Goal: Task Accomplishment & Management: Use online tool/utility

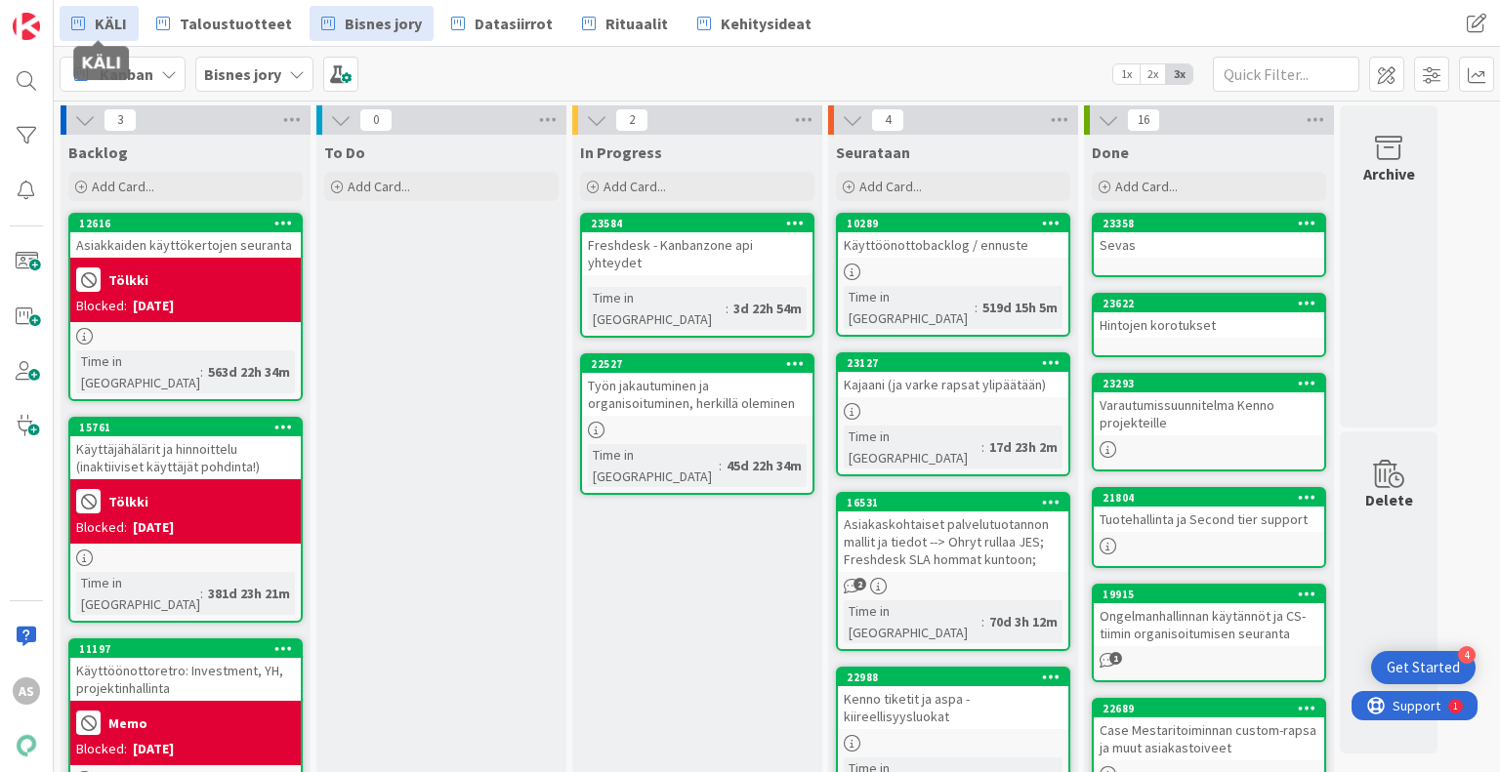
click at [95, 22] on span "KÄLI" at bounding box center [111, 23] width 32 height 23
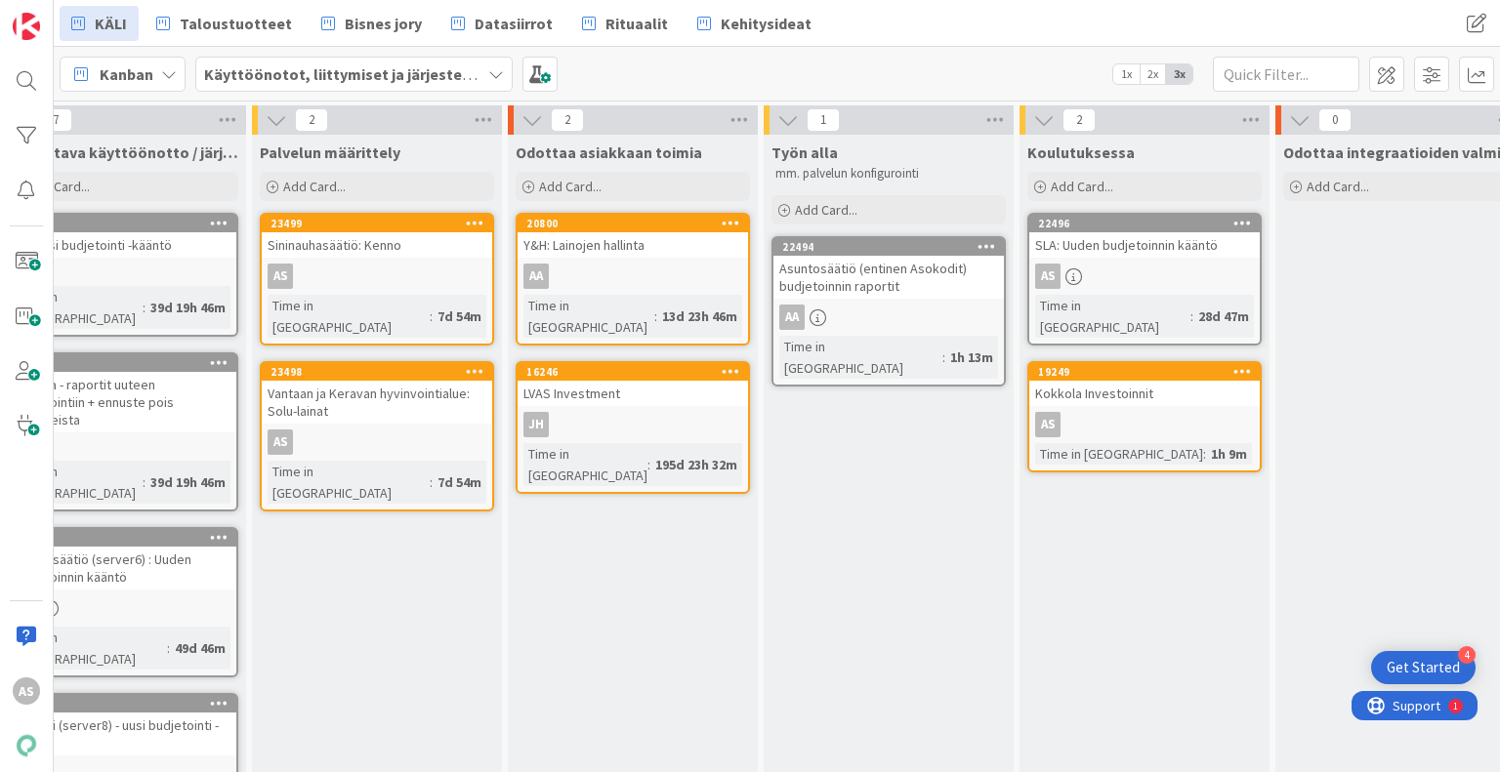
scroll to position [0, 770]
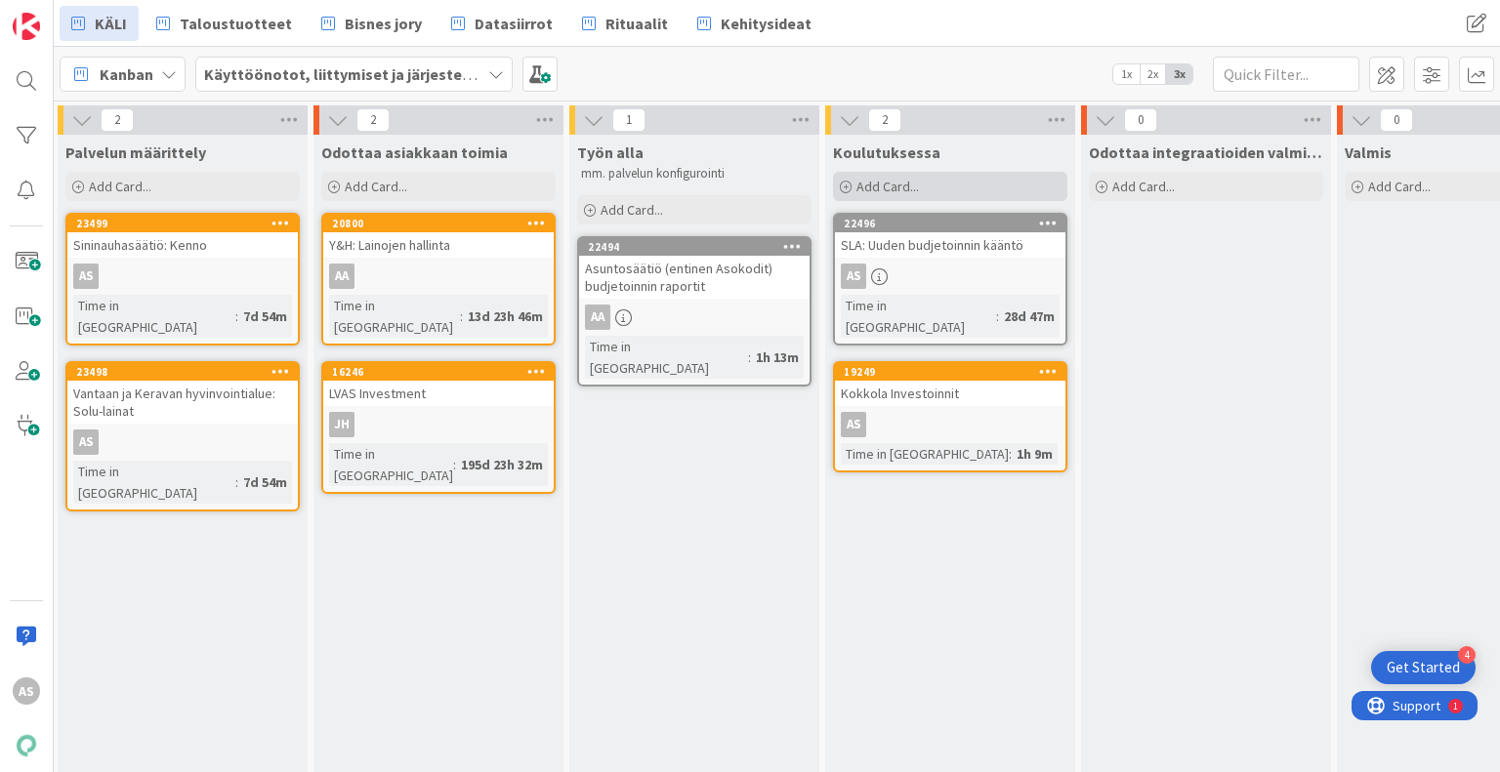
click at [1014, 186] on div "Add Card..." at bounding box center [950, 186] width 234 height 29
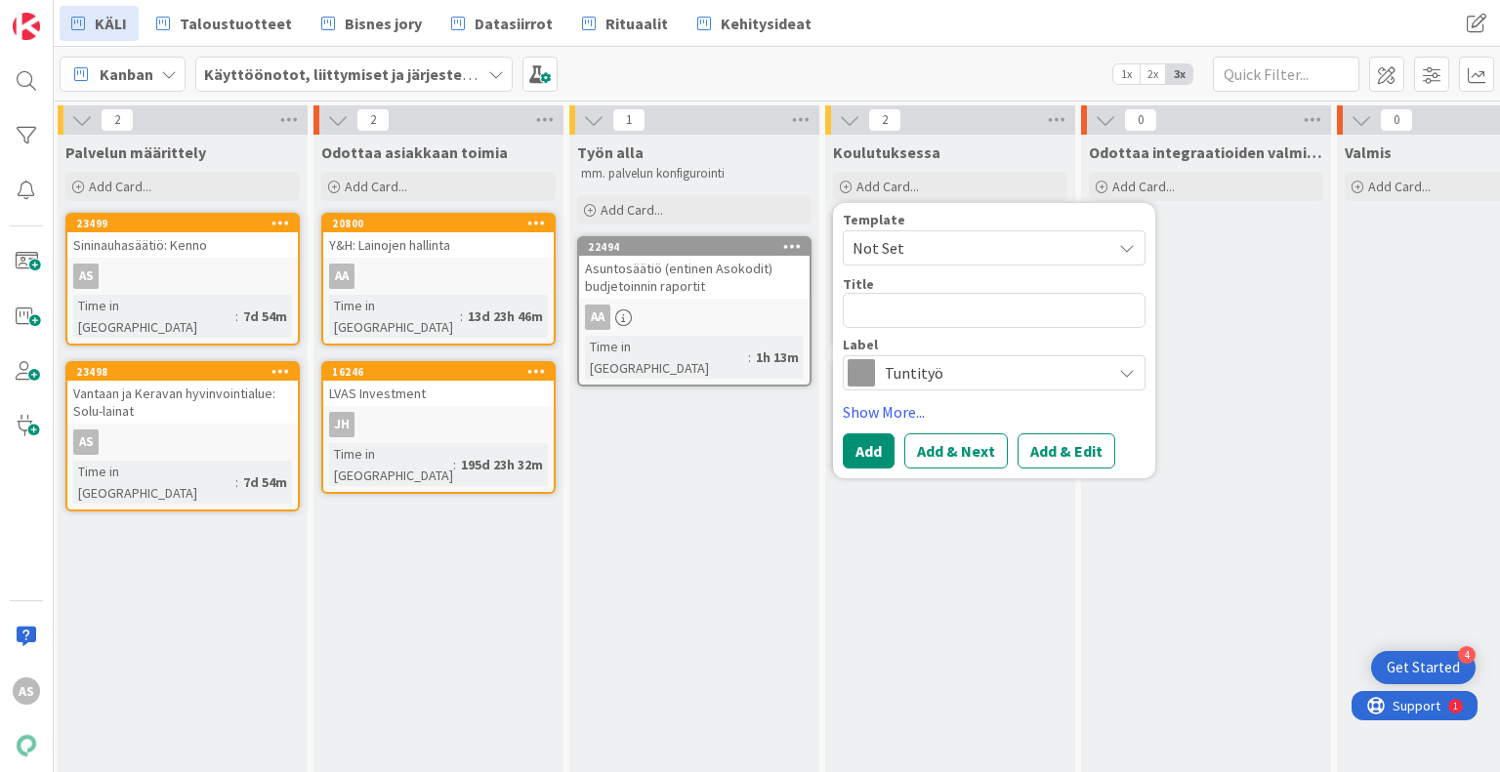
type textarea "K"
type textarea "x"
type textarea "KA"
type textarea "x"
type textarea "KAS"
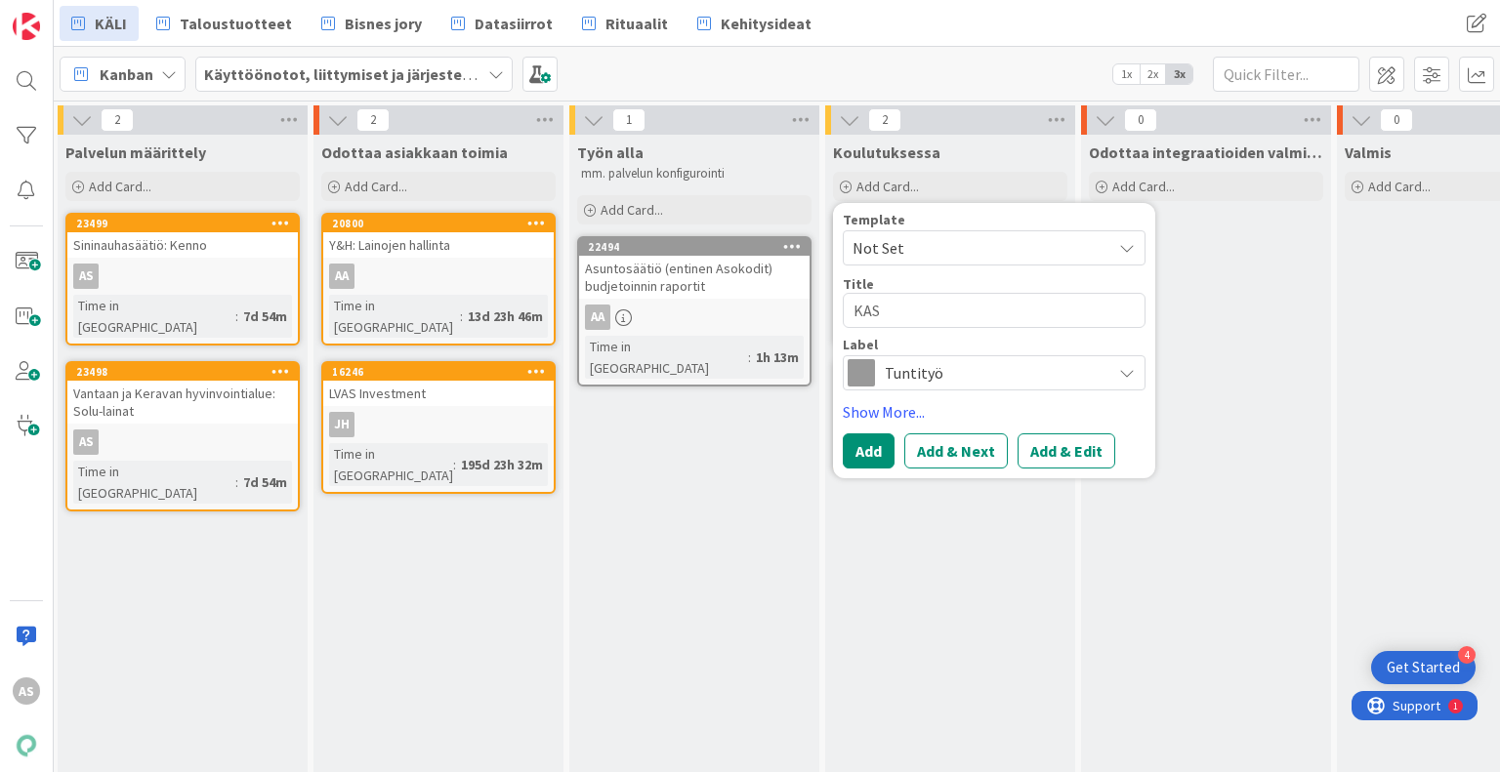
type textarea "x"
type textarea "KAS C"
type textarea "x"
type textarea "KAS CL"
type textarea "x"
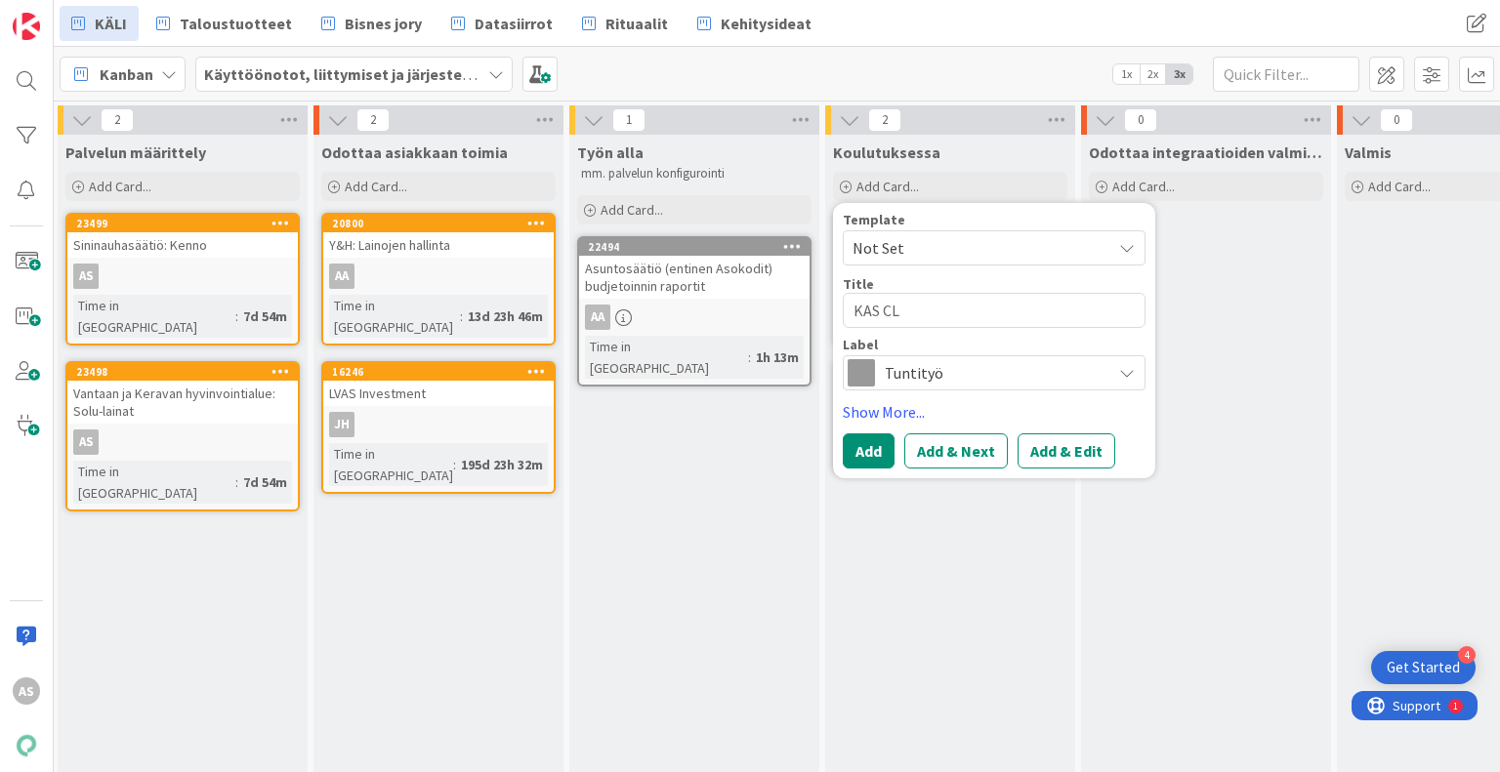
type textarea "KAS CLa"
type textarea "x"
type textarea "KAS CL"
type textarea "x"
type textarea "KAS C"
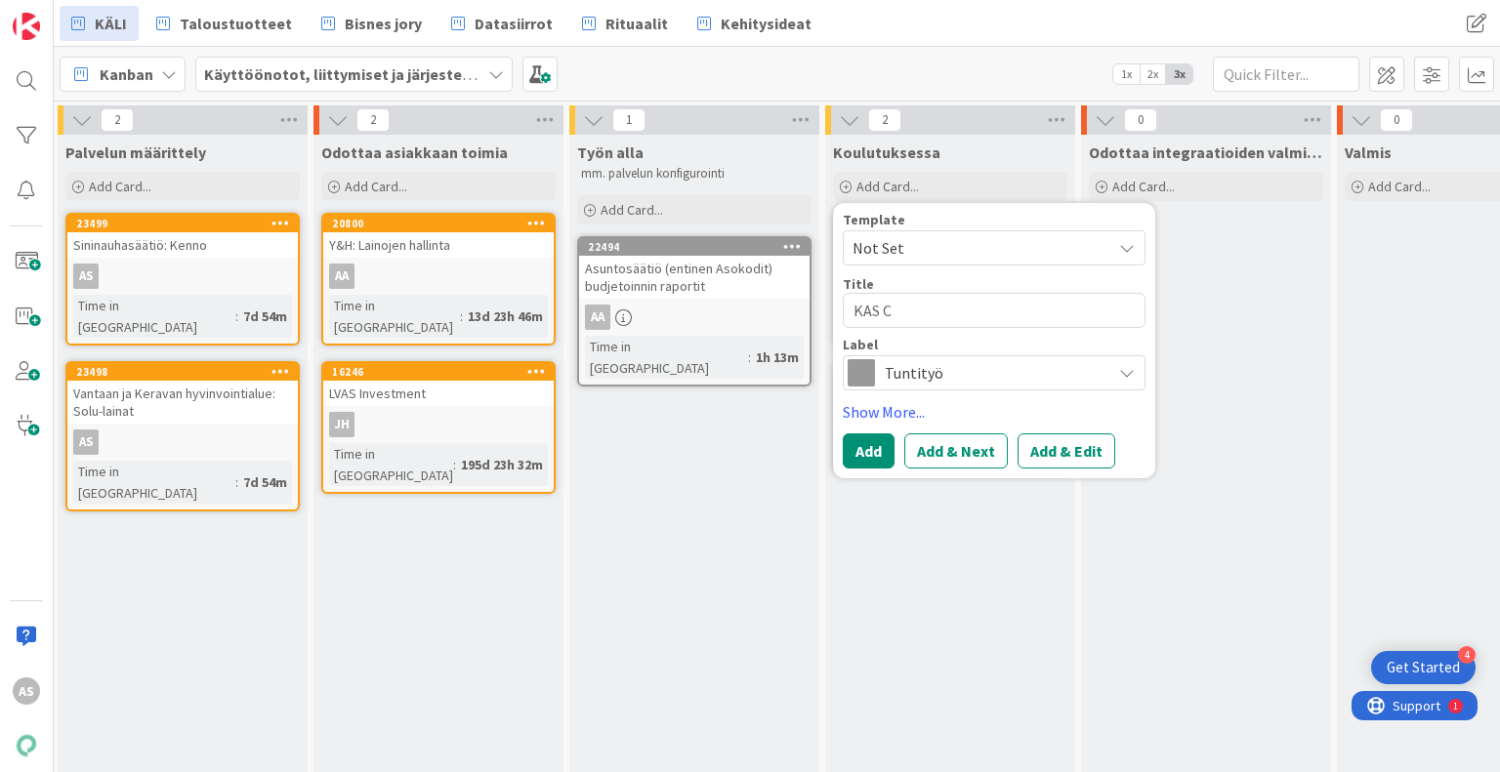
type textarea "x"
type textarea "KAS"
type textarea "x"
type textarea "KAS P"
type textarea "x"
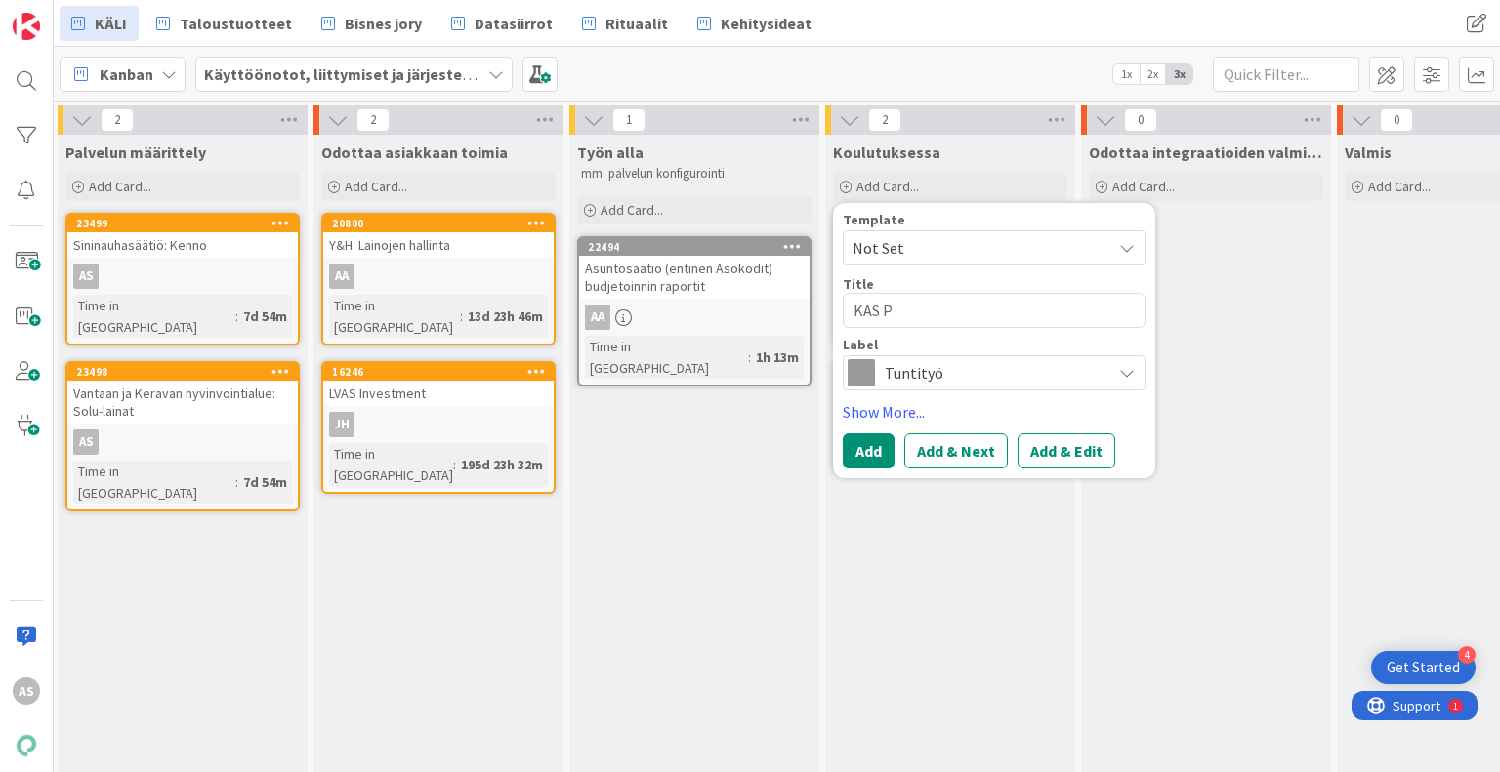
type textarea "KAS Pa"
type textarea "x"
type textarea "KAS Pand"
type textarea "x"
type textarea "KAS Pandi"
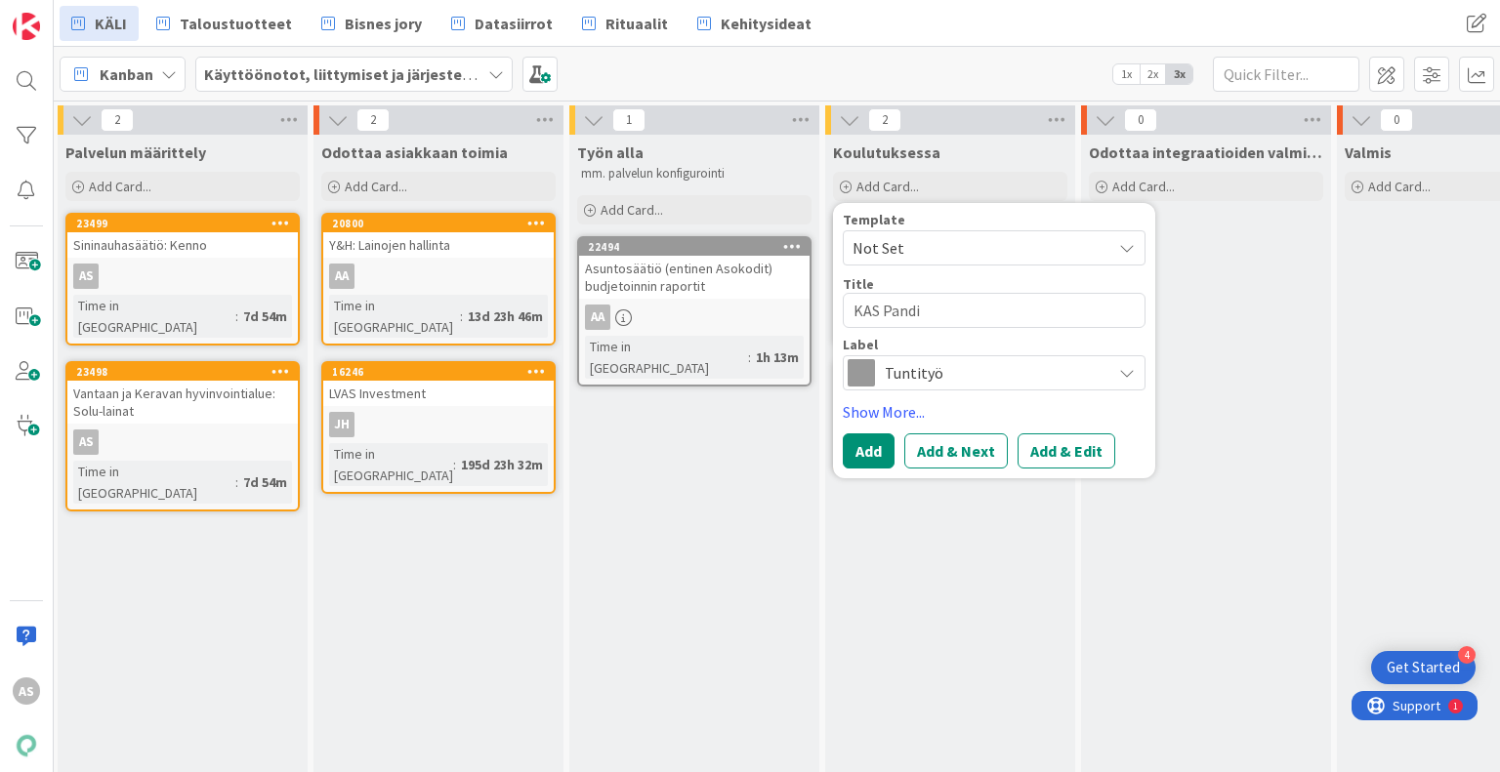
type textarea "x"
type textarea "KAS Pandia"
type textarea "x"
type textarea "KAS Pandia -"
type textarea "x"
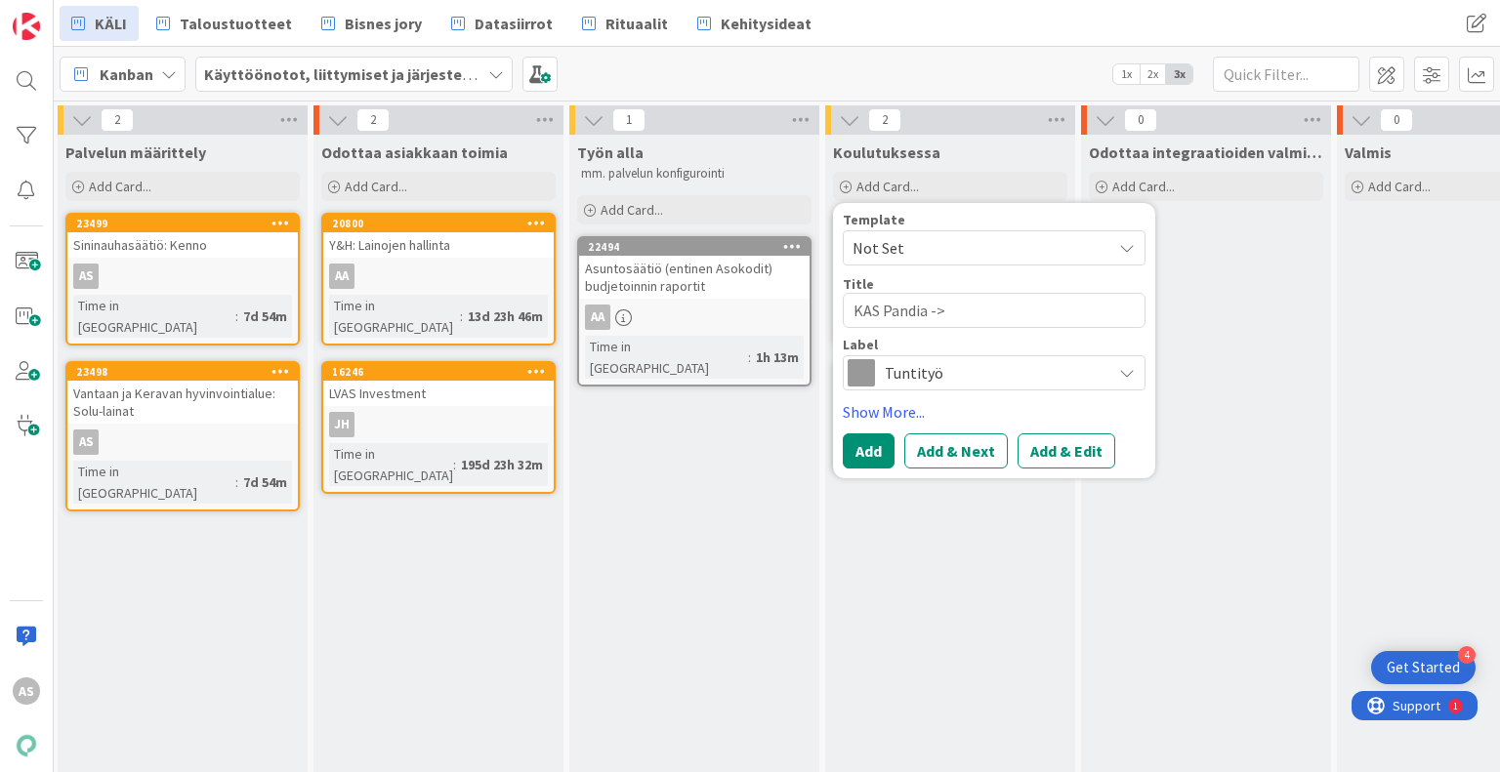
type textarea "KAS Pandia ->"
type textarea "x"
type textarea "KAS Pandia -> C"
type textarea "x"
type textarea "KAS Pandia -> Cl"
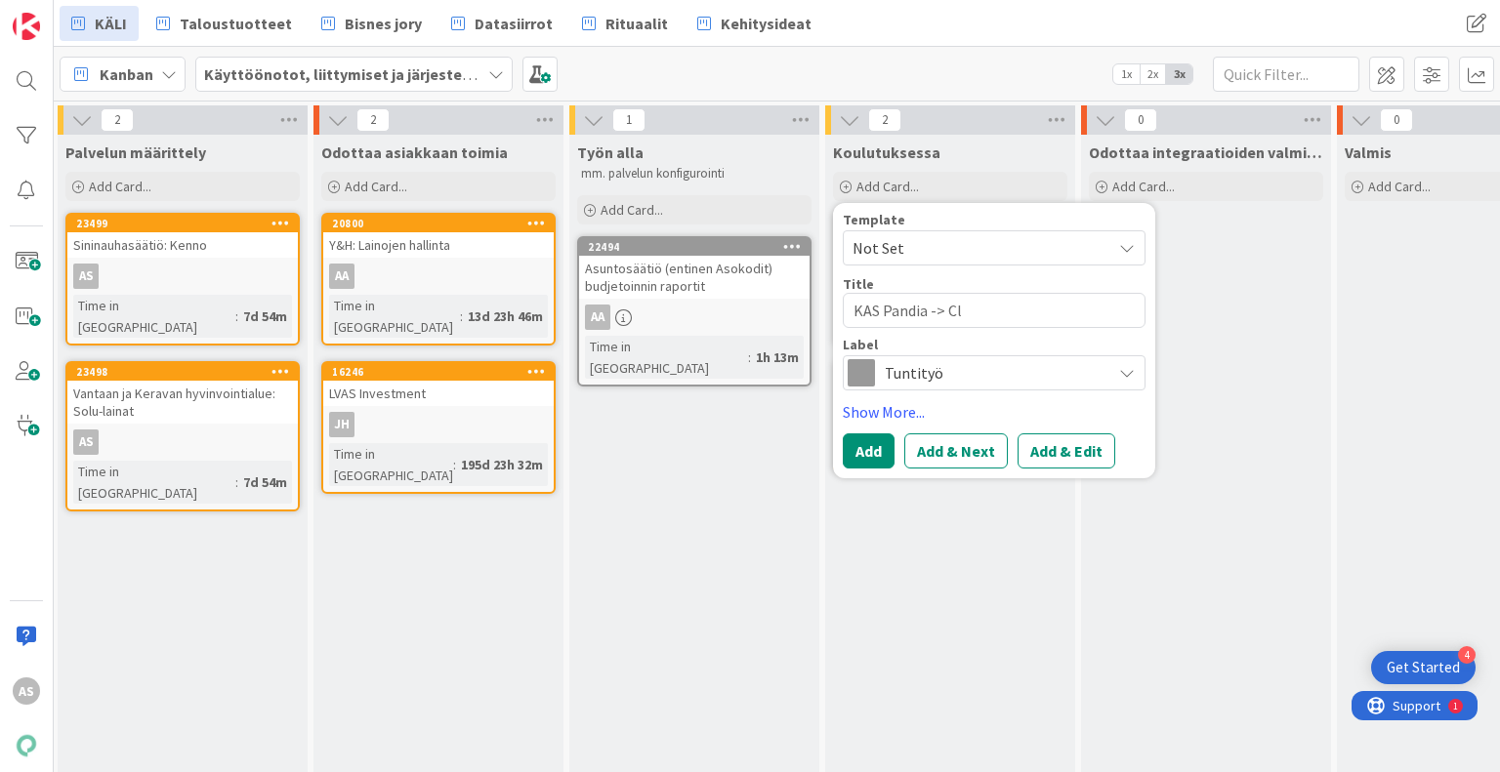
type textarea "x"
type textarea "KAS Pandia -> C"
type textarea "x"
type textarea "KAS Pandia -> Cl"
type textarea "x"
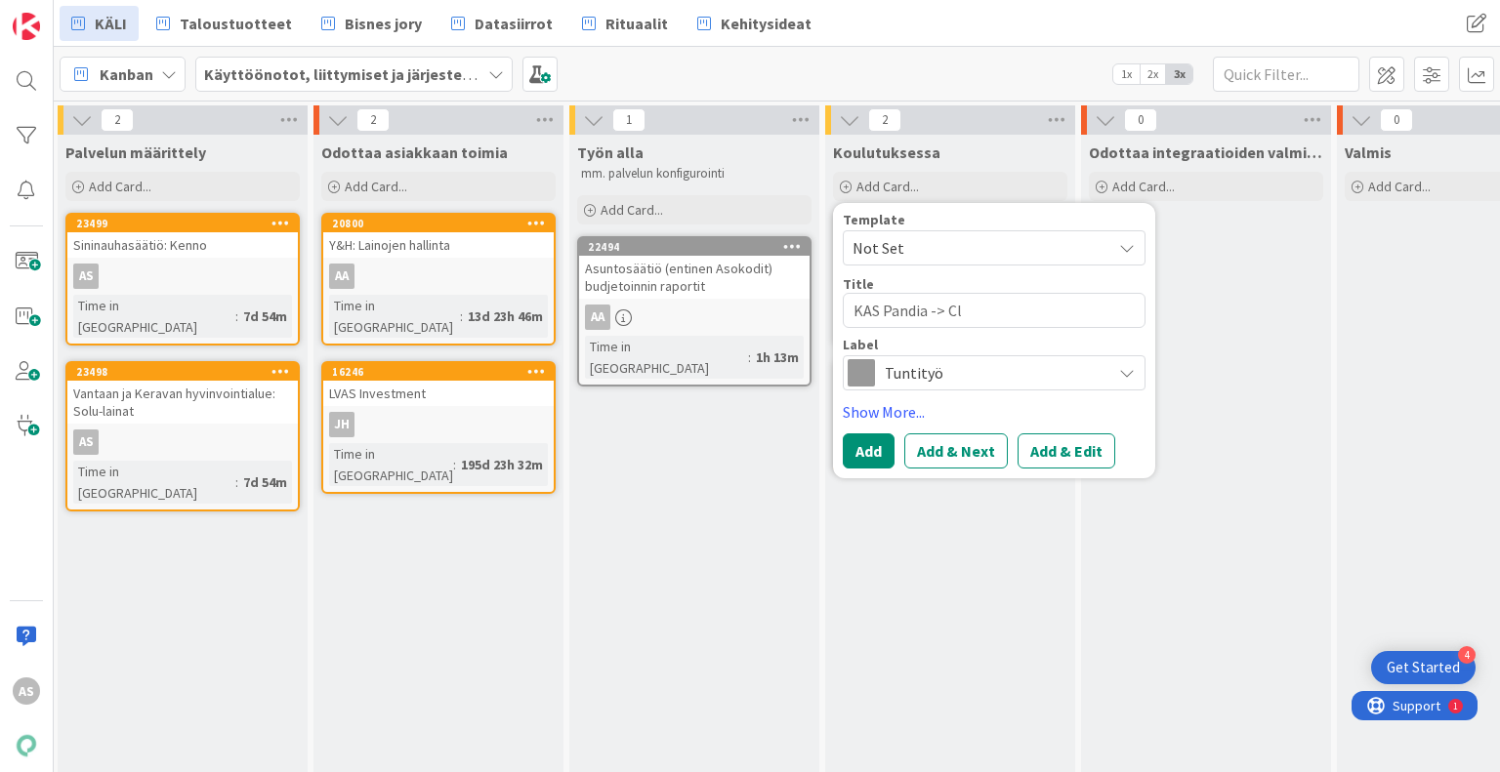
type textarea "KAS Pandia -> Cla"
type textarea "x"
type textarea "KAS Pandia -> Clau"
type textarea "x"
type textarea "KAS Pandia -> [PERSON_NAME]"
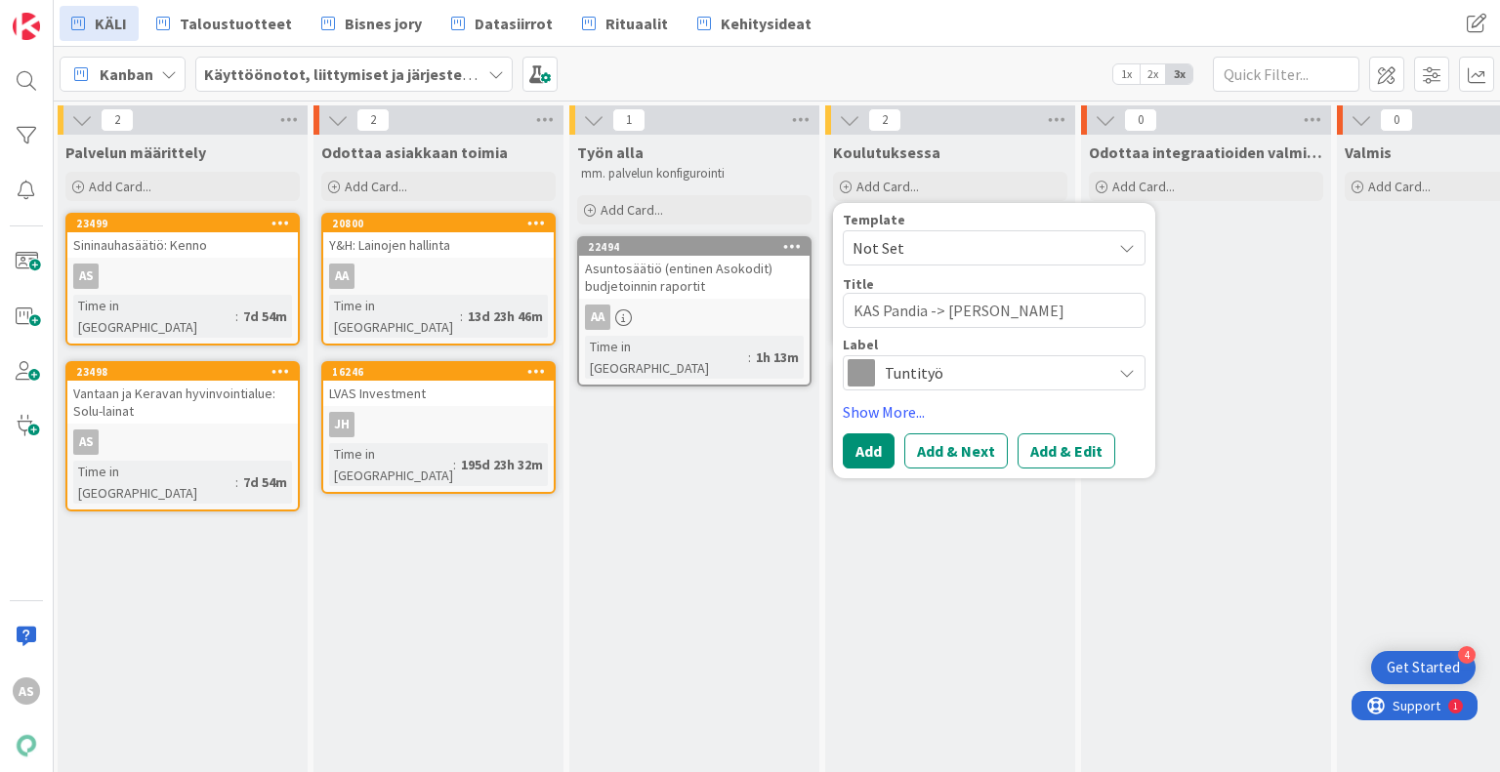
type textarea "x"
type textarea "KAS Pandia -> Clausi"
type textarea "x"
type textarea "KAS Pandia -> Clausin"
type textarea "x"
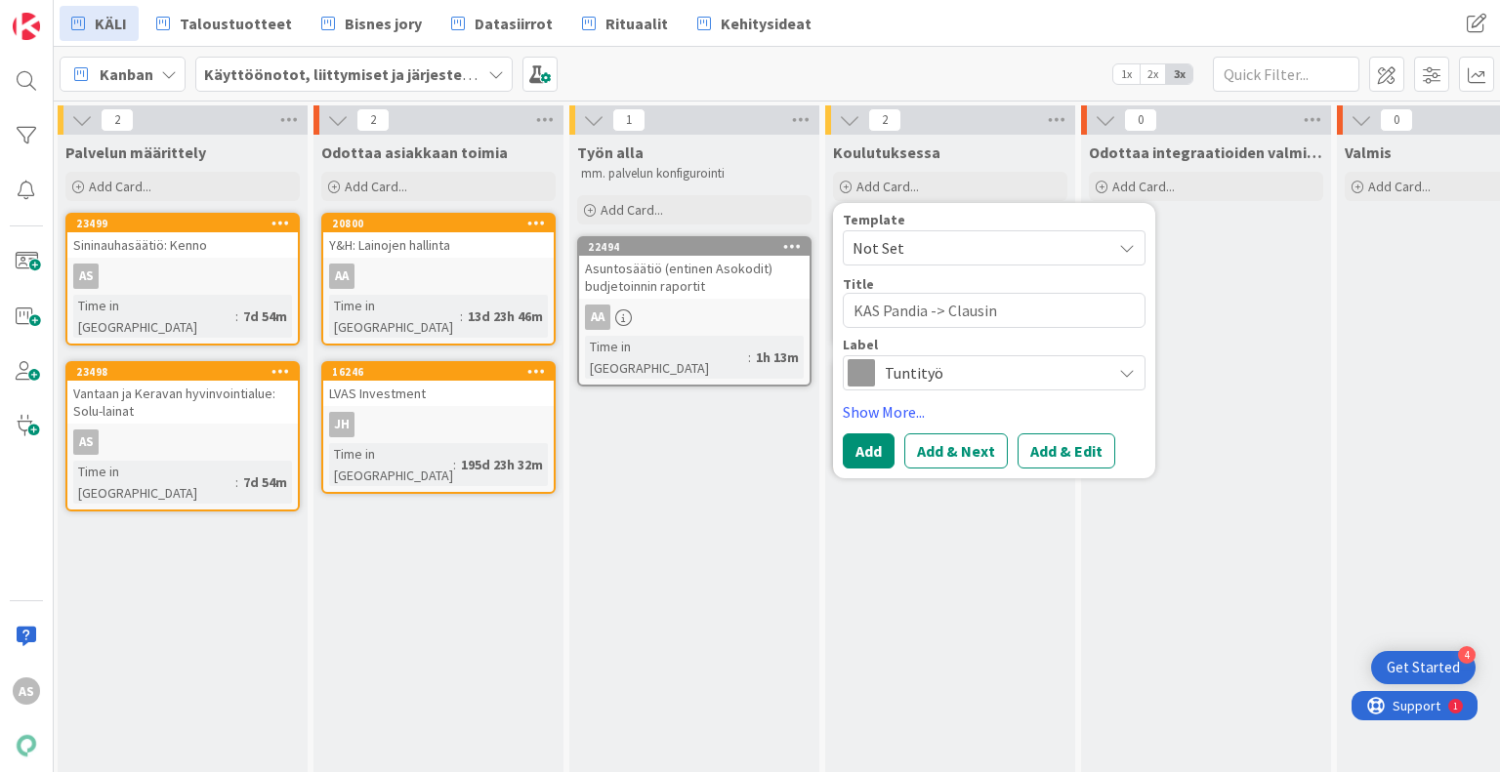
type textarea "KAS Pandia -> [PERSON_NAME]"
type textarea "x"
type textarea "KAS Pandia -> Clausin"
type textarea "x"
type textarea "KAS Pandia -> Clausi"
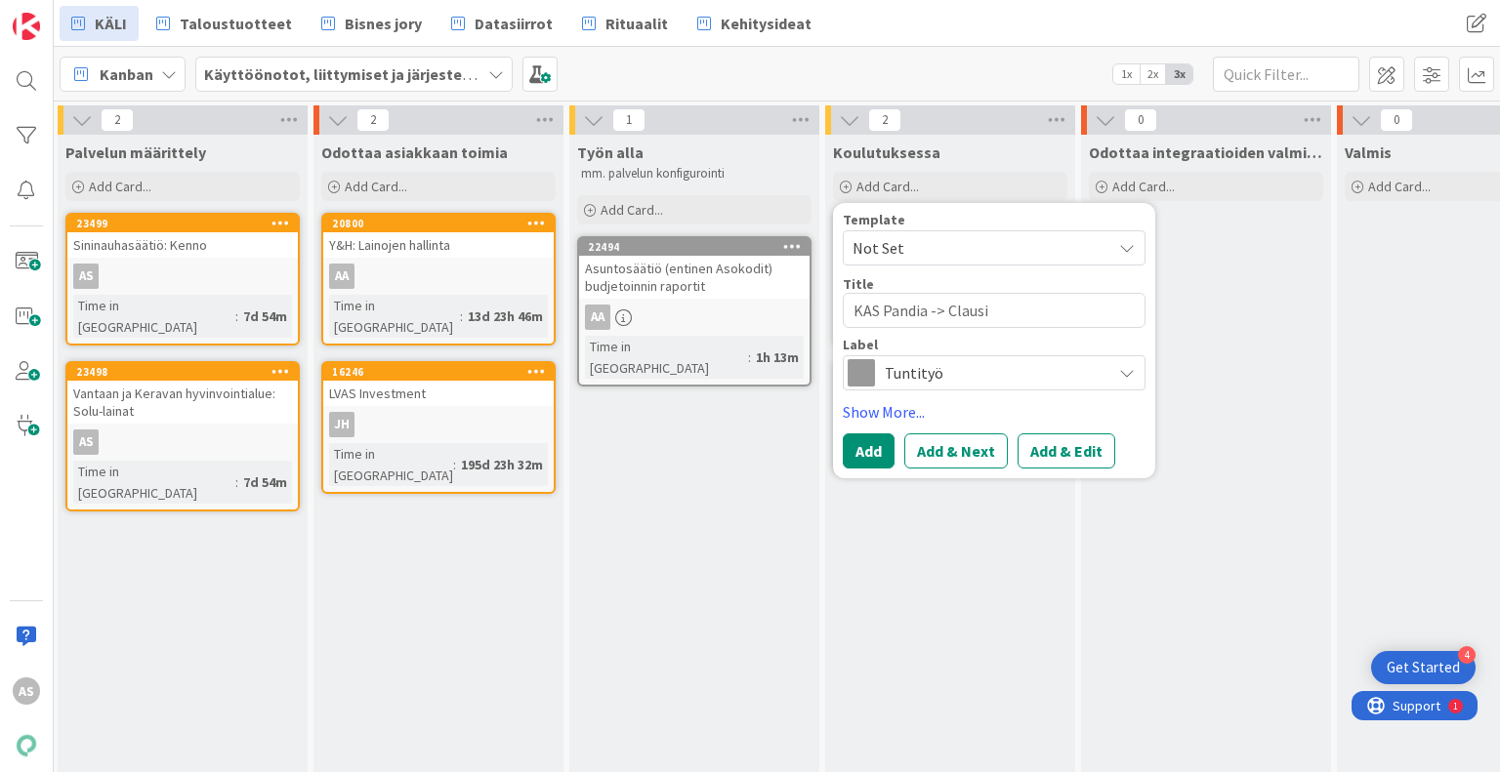
type textarea "x"
type textarea "KAS Pandia -> Clausio"
type textarea "x"
type textarea "KAS Pandia -> Clausion"
type textarea "x"
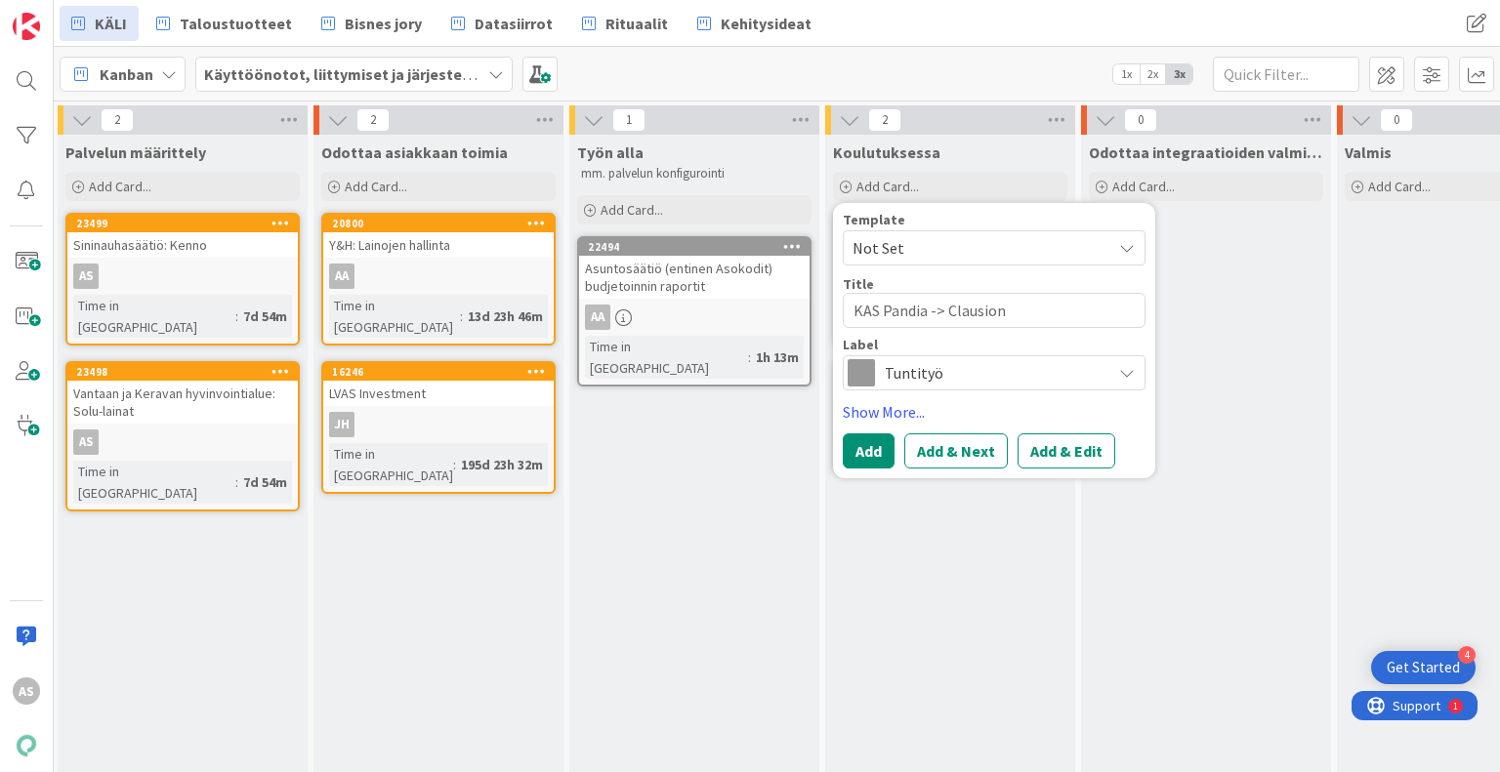
type textarea "KAS Pandia -> Clausion"
type textarea "x"
type textarea "KAS Pandia -> Clausion -"
type textarea "x"
type textarea "KAS Pandia -> Clausion -i"
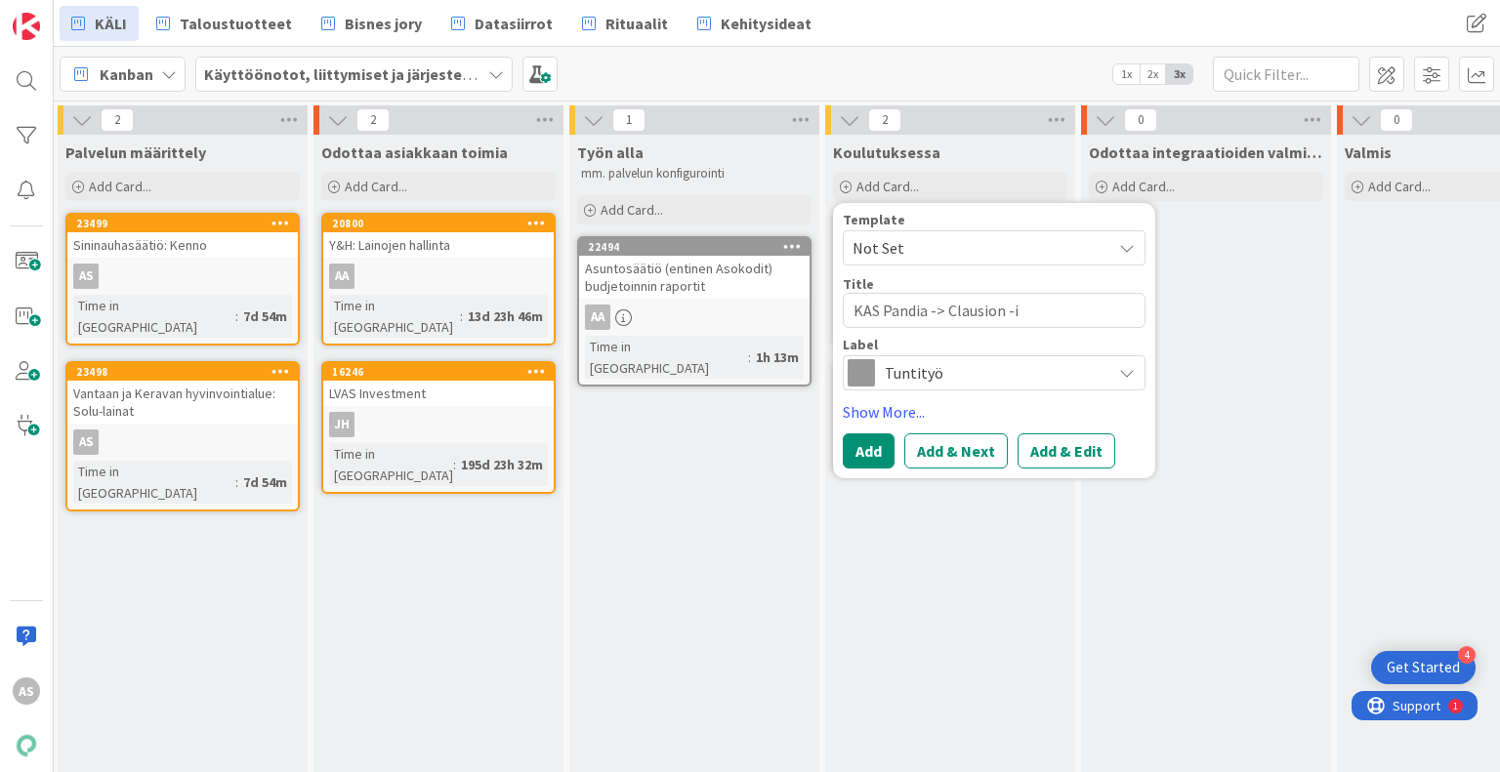
type textarea "x"
type textarea "KAS Pandia -> Clausion -in"
type textarea "x"
type textarea "KAS Pandia -> Clausion -int"
type textarea "x"
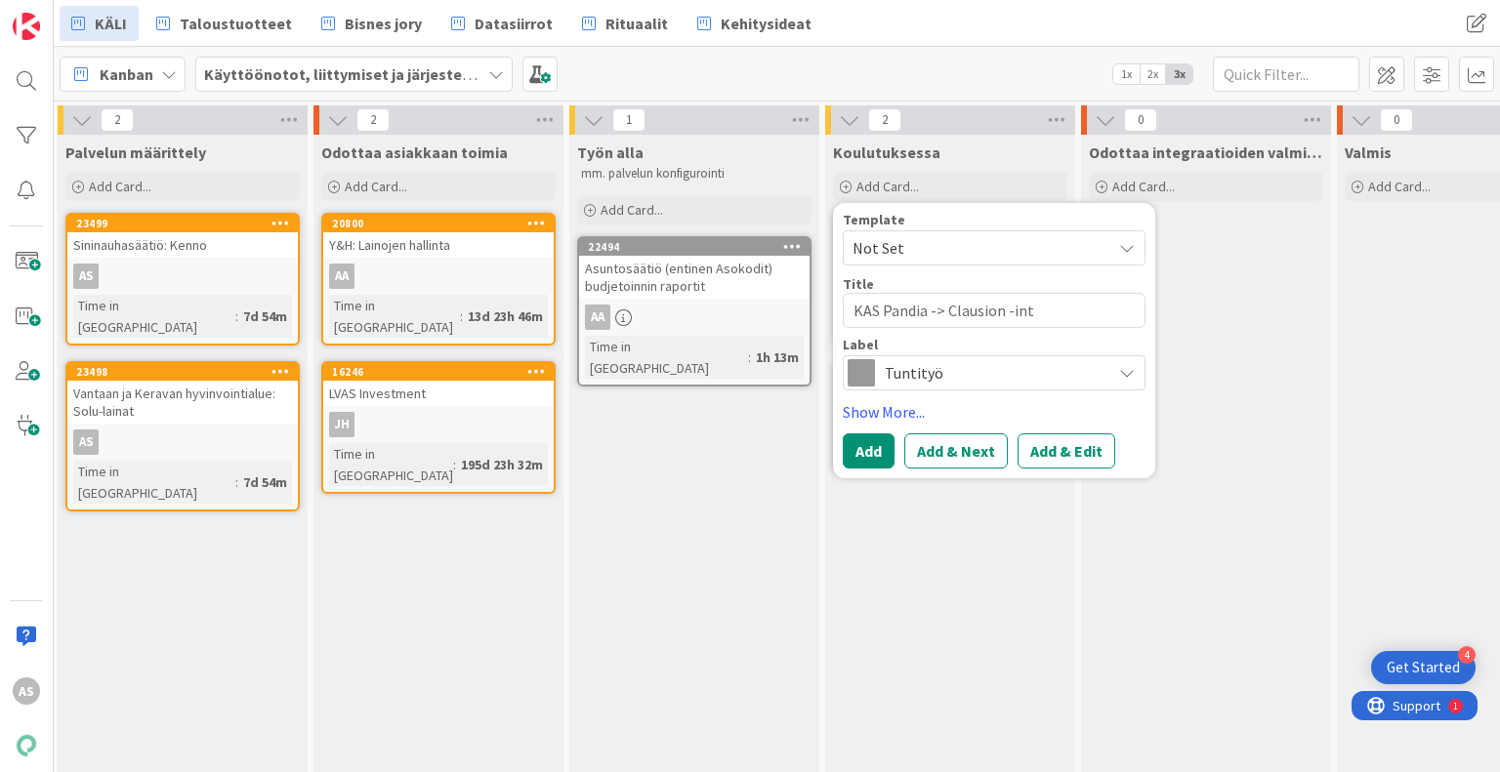
type textarea "KAS Pandia -> Clausion -inte"
type textarea "x"
type textarea "KAS Pandia -> Clausion -integ"
type textarea "x"
type textarea "KAS Pandia -> Clausion -integr"
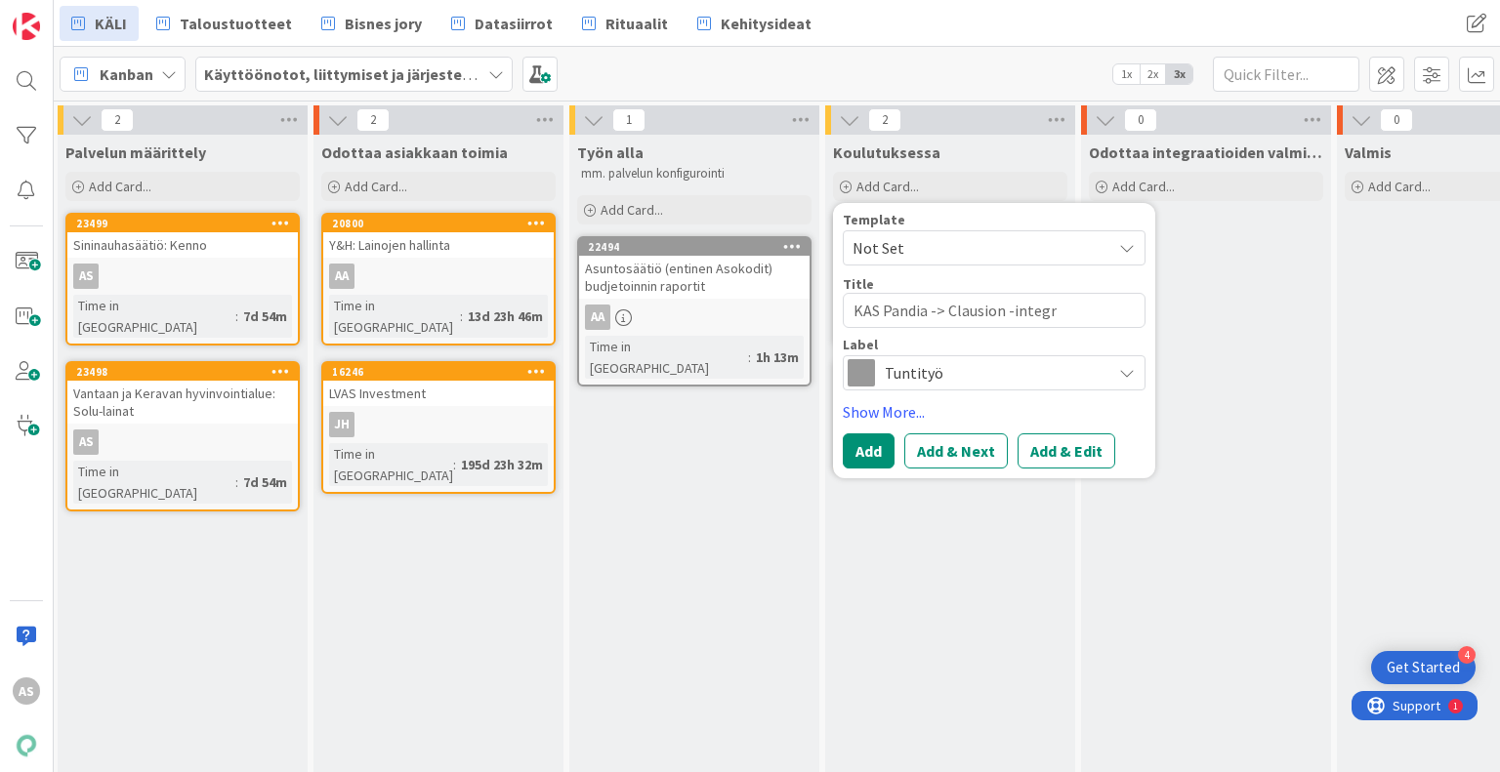
type textarea "x"
type textarea "KAS Pandia -> Clausion -integra"
type textarea "x"
type textarea "KAS Pandia -> Clausion -integraa"
type textarea "x"
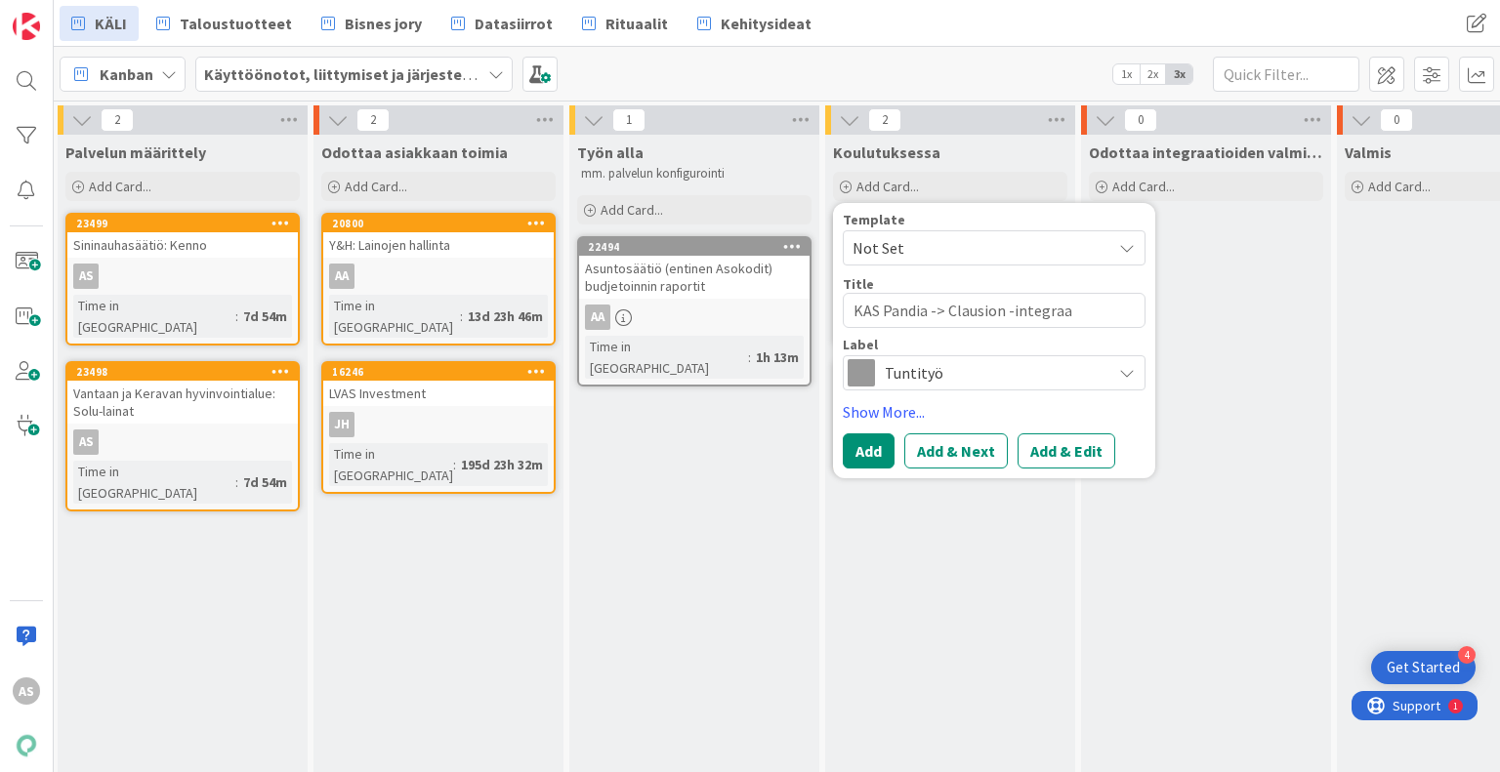
type textarea "KAS Pandia -> Clausion -integraat"
type textarea "x"
type textarea "KAS Pandia -> Clausion -integraatio"
type textarea "x"
type textarea "KAS Pandia -> Clausion -integraatio"
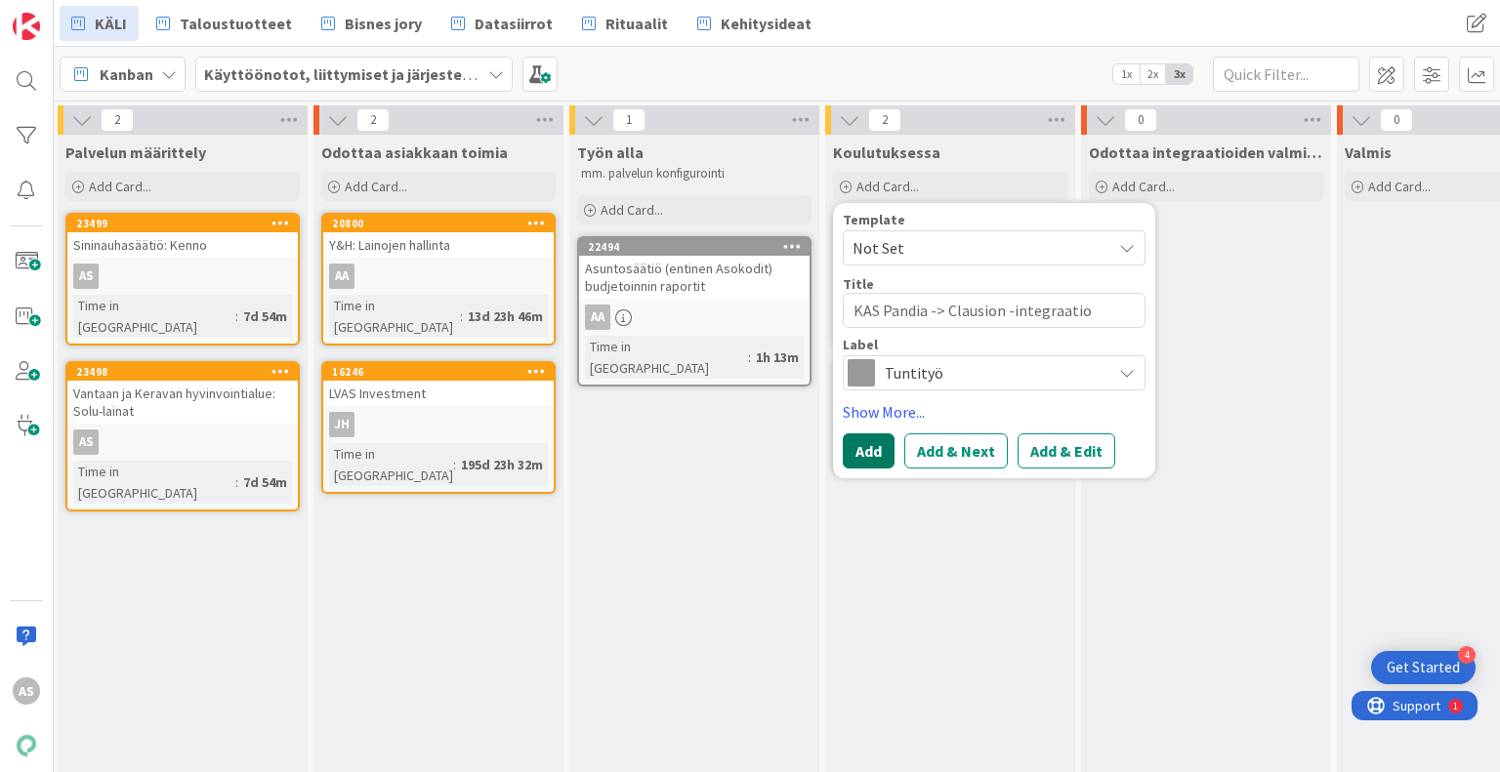
click at [875, 452] on button "Add" at bounding box center [869, 451] width 52 height 35
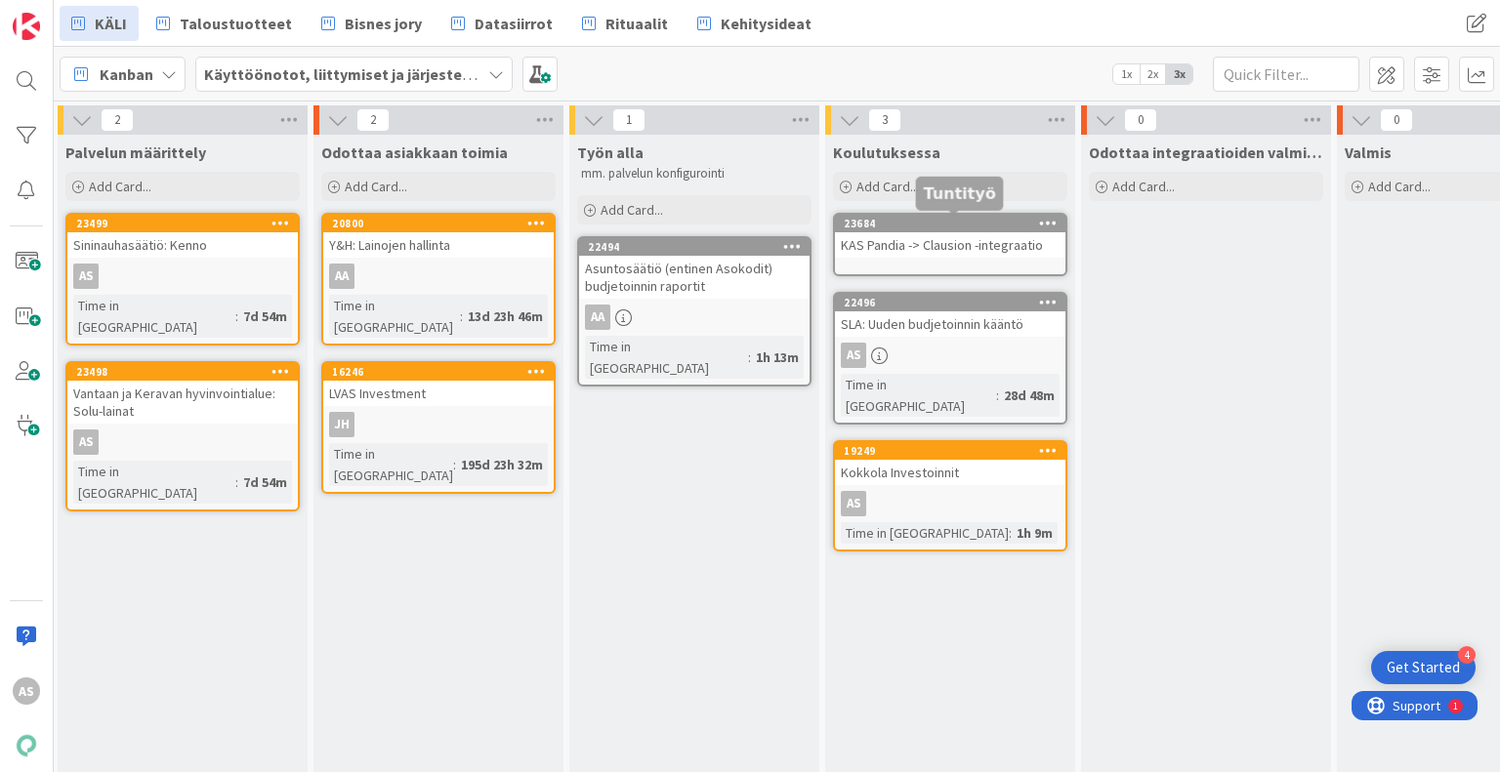
click at [947, 227] on div "23684" at bounding box center [955, 224] width 222 height 14
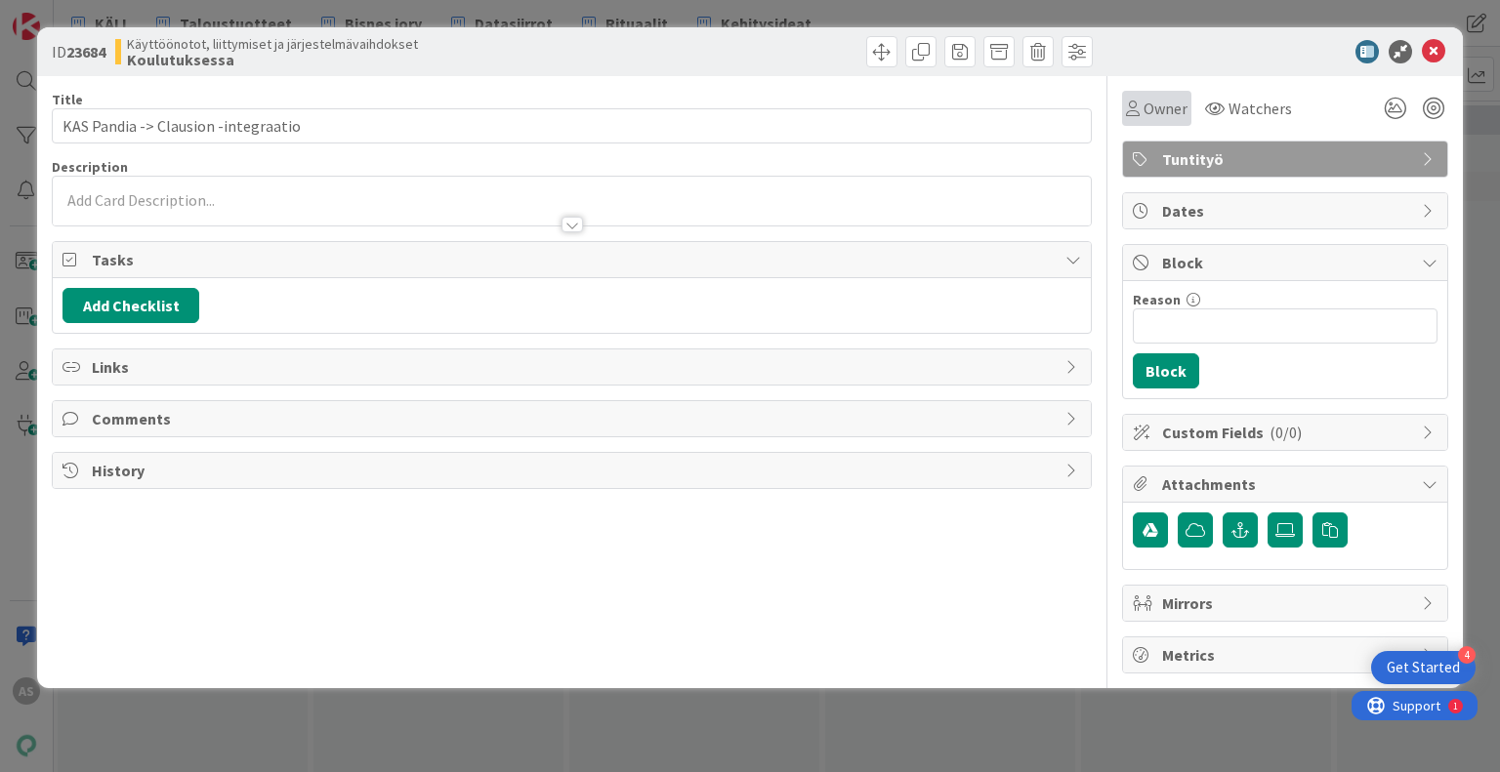
click at [1171, 109] on span "Owner" at bounding box center [1165, 108] width 44 height 23
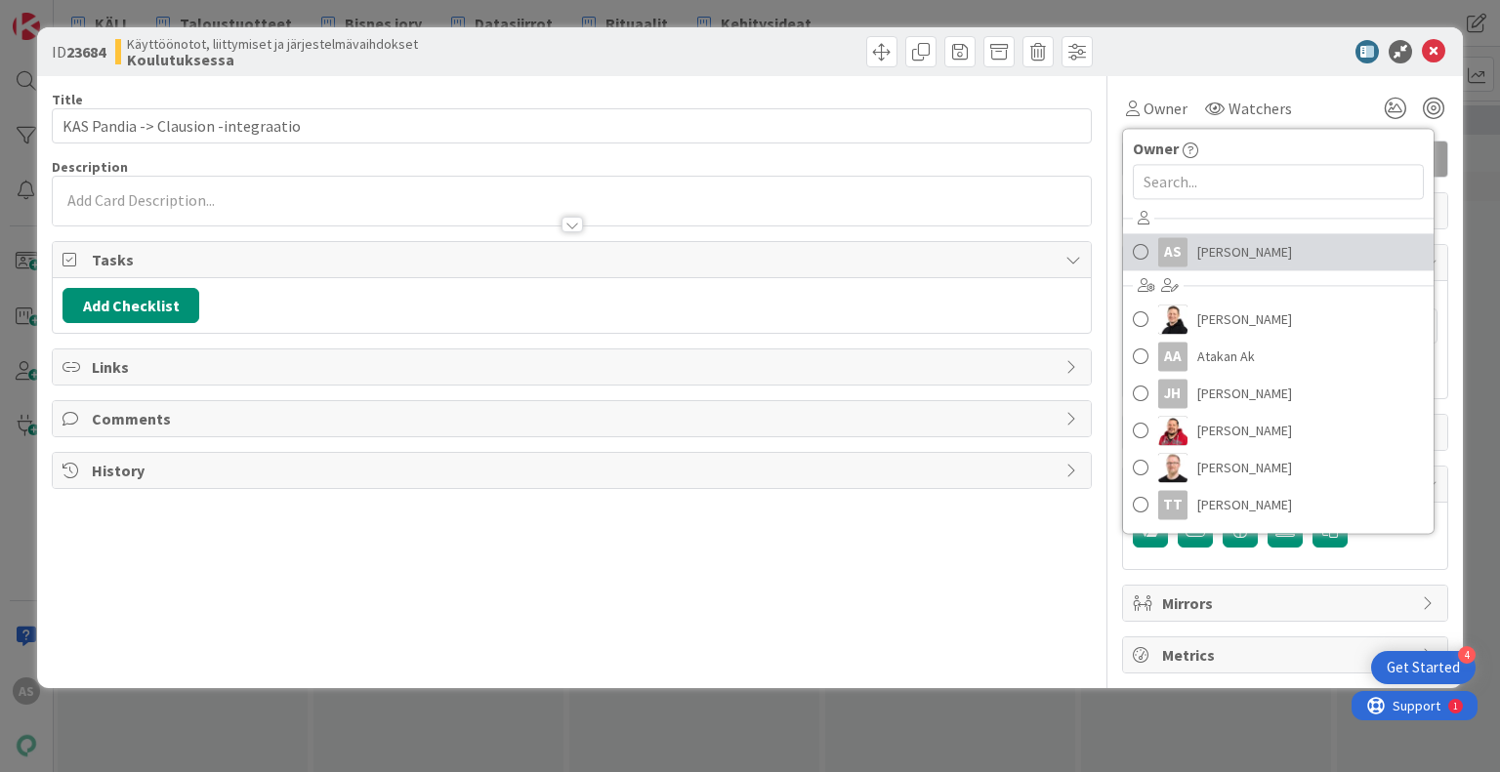
drag, startPoint x: 1202, startPoint y: 261, endPoint x: 1202, endPoint y: 276, distance: 15.6
click at [1202, 261] on span "[PERSON_NAME]" at bounding box center [1244, 251] width 95 height 29
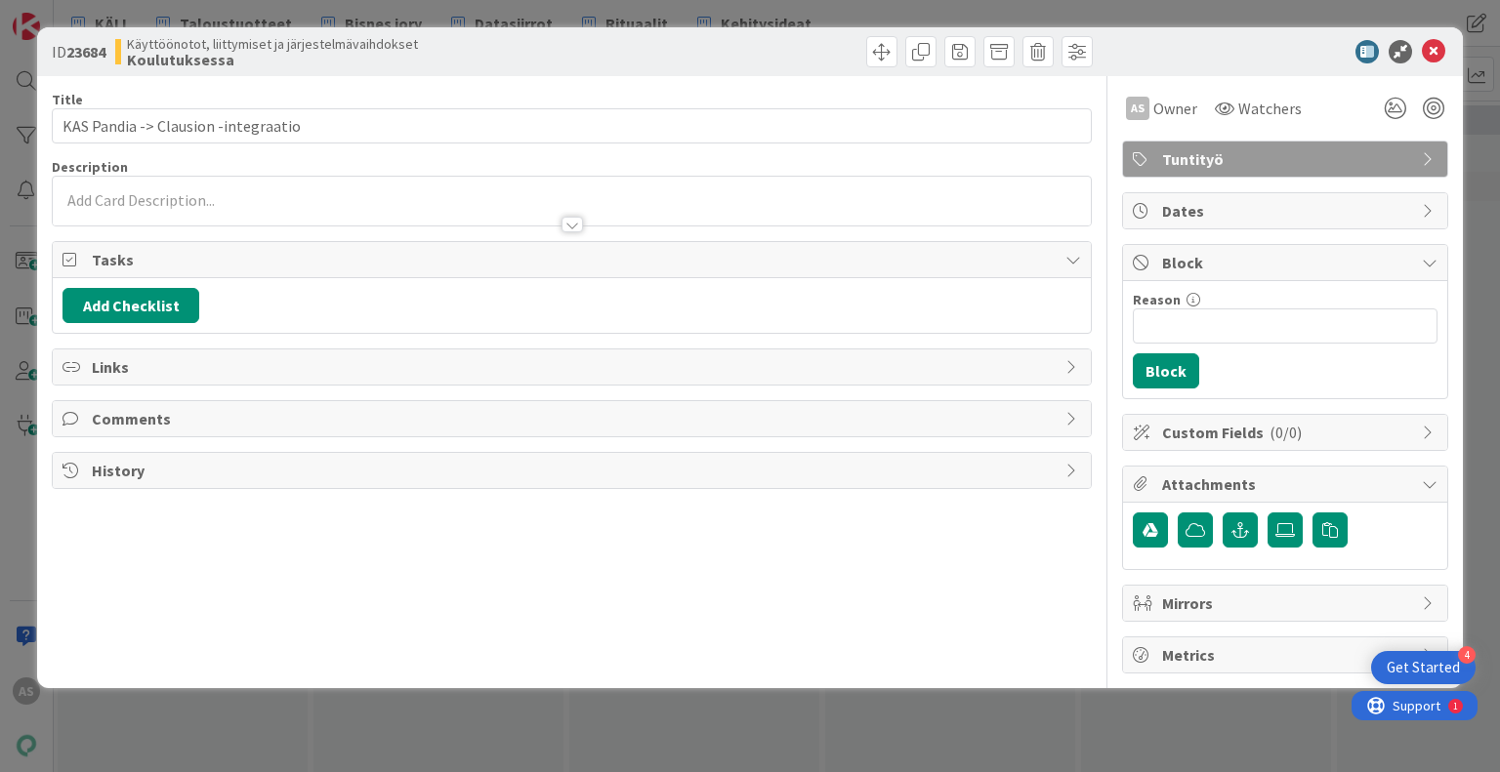
click at [1015, 709] on div "ID 23684 Käyttöönotot, liittymiset ja järjestelmävaihdokset Koulutuksessa Title…" at bounding box center [750, 386] width 1500 height 772
